Goal: Information Seeking & Learning: Check status

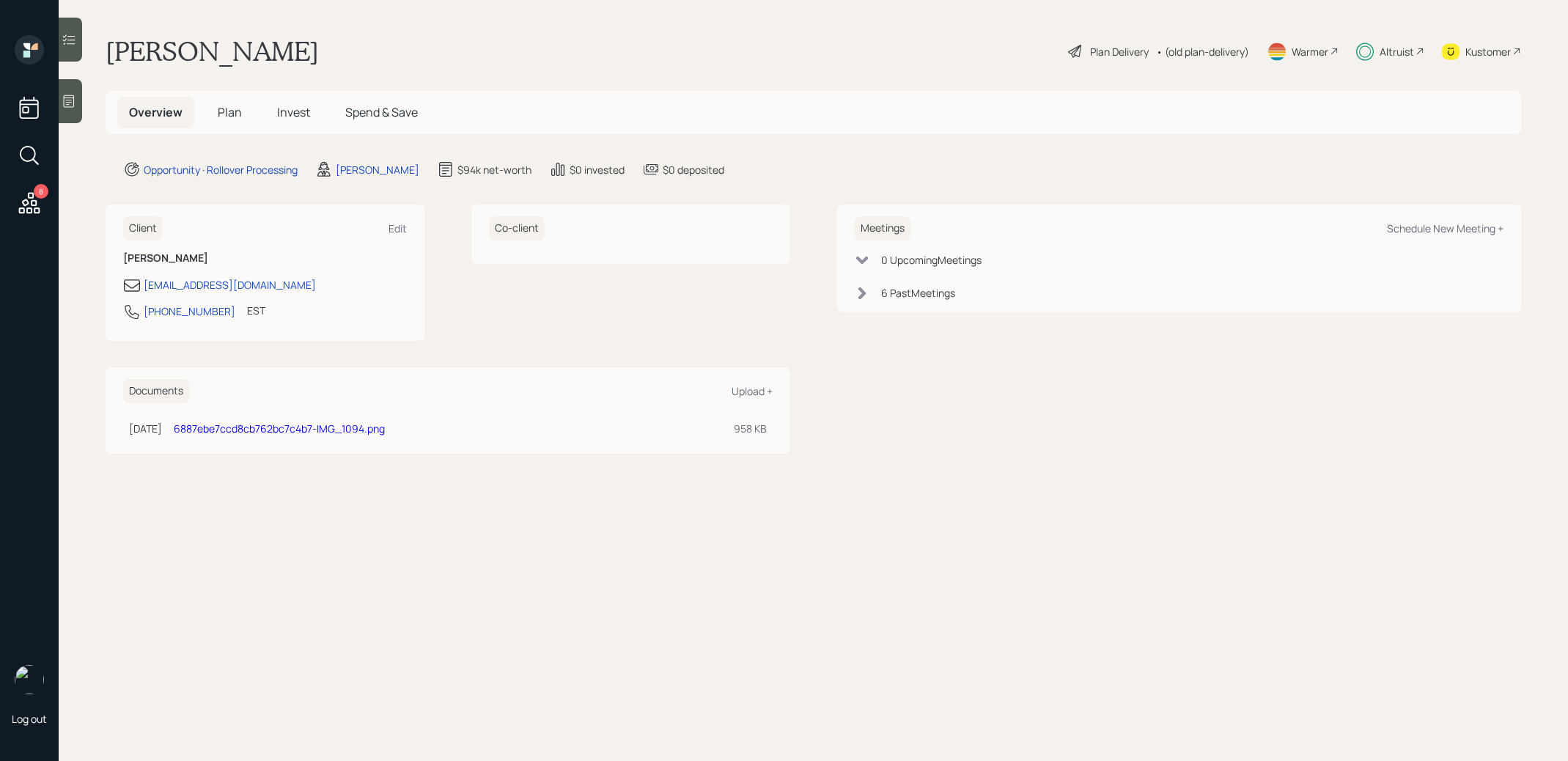
click at [297, 108] on span "Invest" at bounding box center [294, 111] width 33 height 16
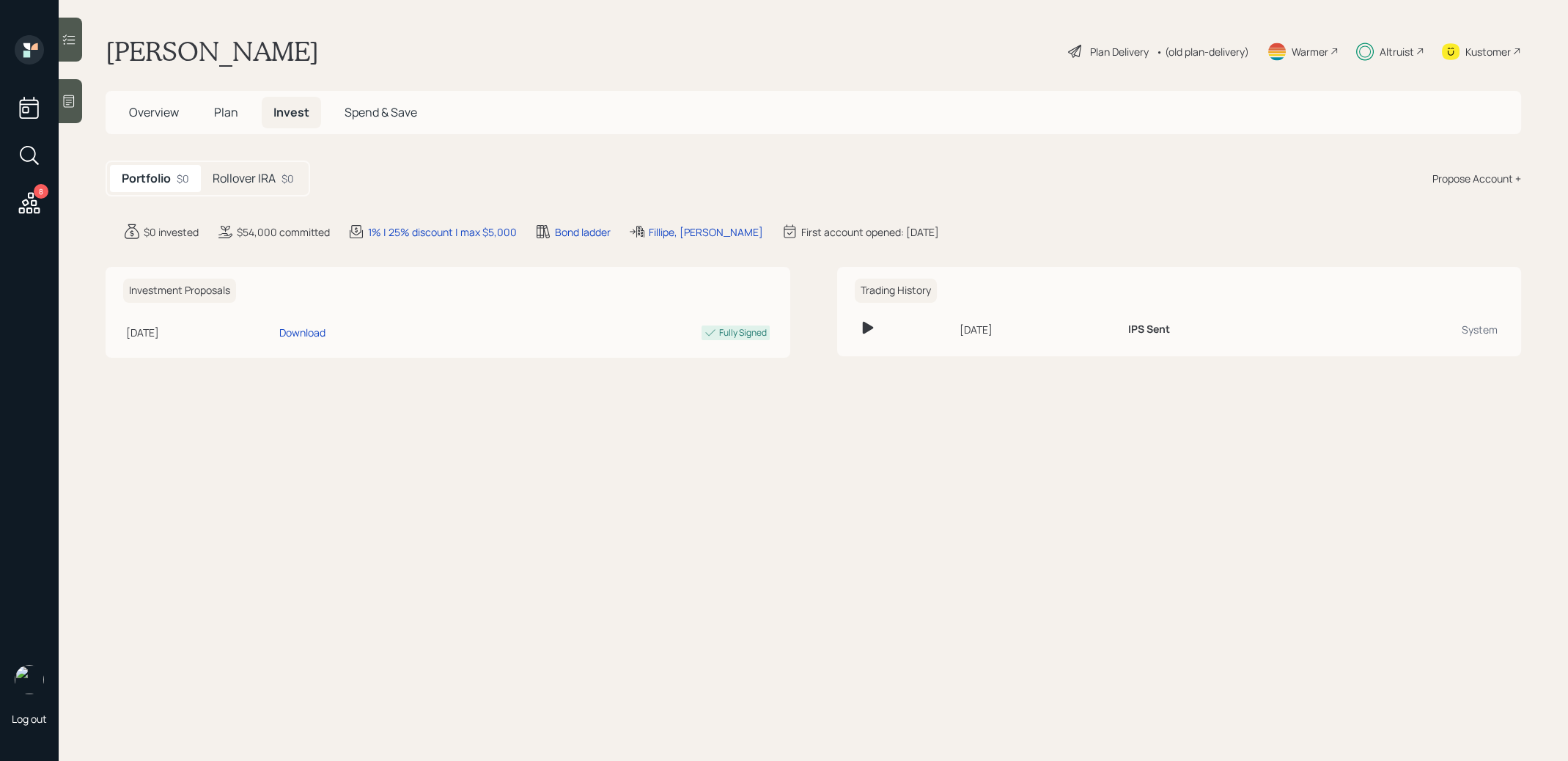
click at [263, 180] on h5 "Rollover IRA" at bounding box center [244, 178] width 63 height 14
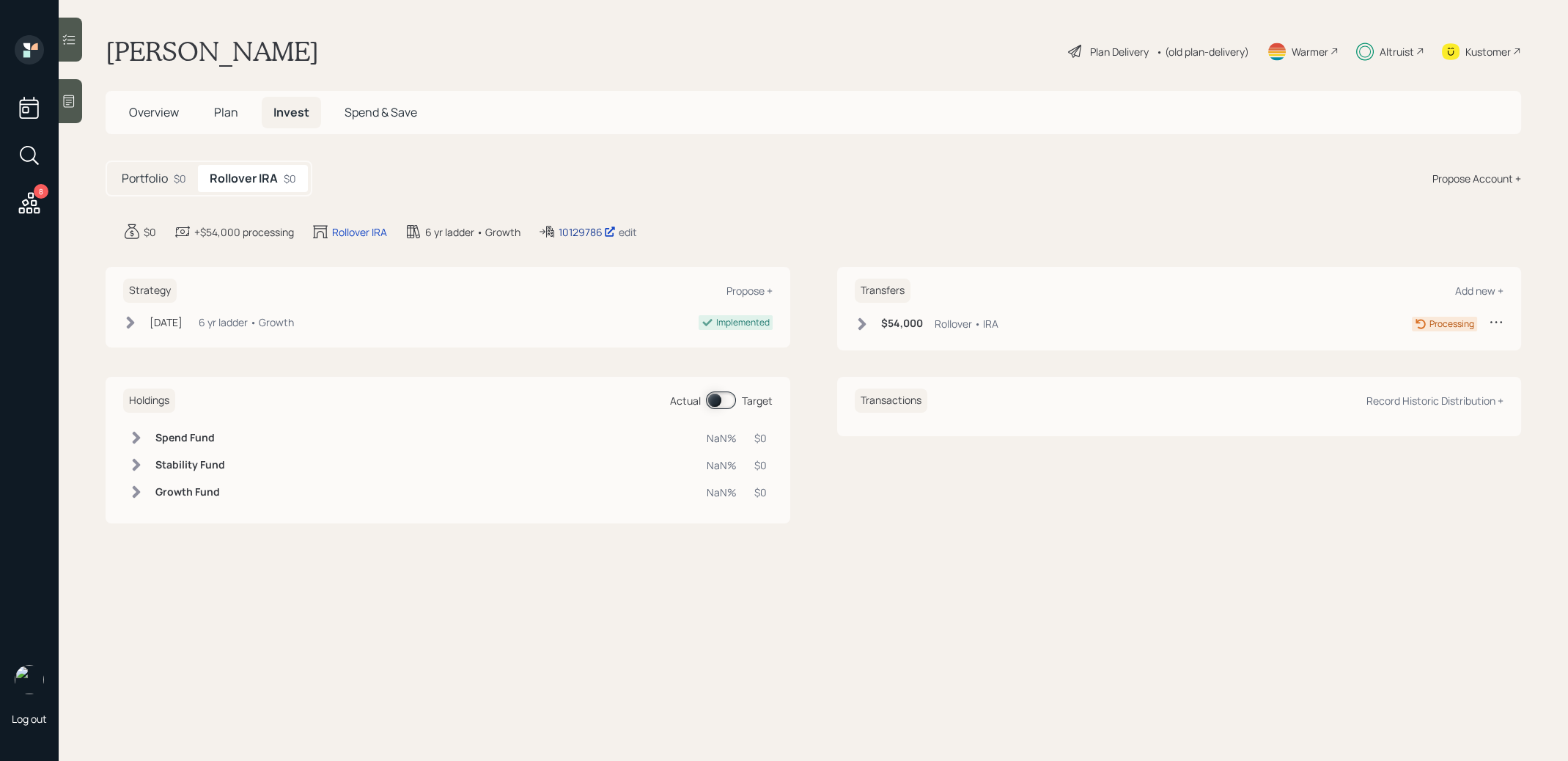
click at [580, 226] on div "10129786" at bounding box center [588, 232] width 57 height 16
